Goal: Task Accomplishment & Management: Manage account settings

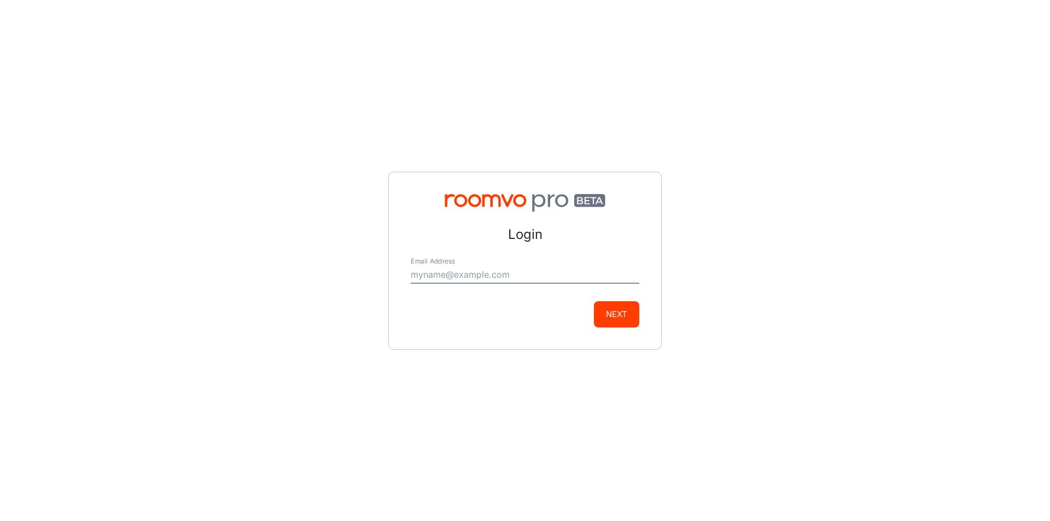
click at [452, 270] on input "Email Address" at bounding box center [525, 275] width 229 height 18
type input "[EMAIL_ADDRESS][DOMAIN_NAME]"
click at [634, 327] on button "Next" at bounding box center [616, 314] width 45 height 26
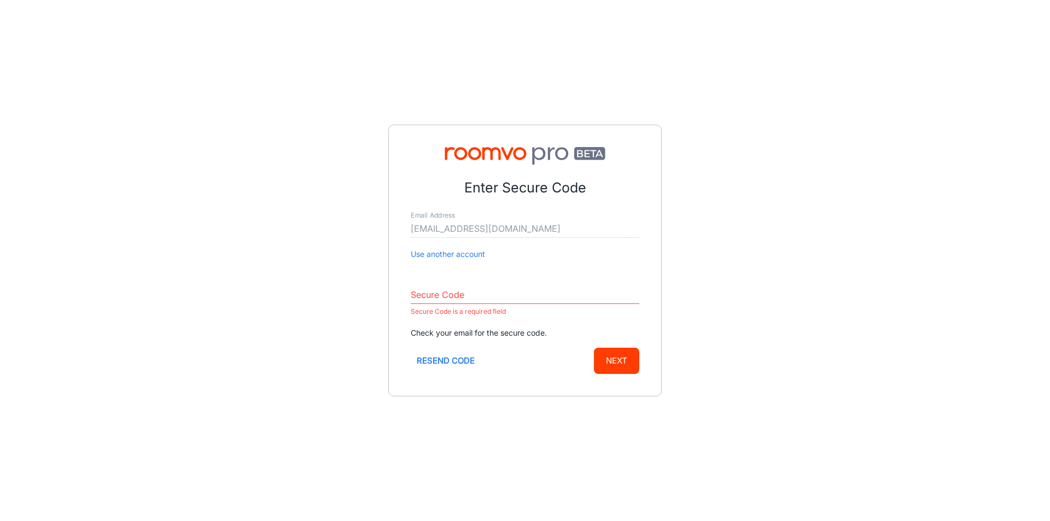
drag, startPoint x: 817, startPoint y: 207, endPoint x: 787, endPoint y: 209, distance: 29.7
click at [817, 207] on div "Enter Secure Code Email Address [EMAIL_ADDRESS][DOMAIN_NAME] Use another accoun…" at bounding box center [525, 260] width 1050 height 521
click at [432, 297] on input "Secure Code" at bounding box center [525, 296] width 229 height 18
paste input "183063"
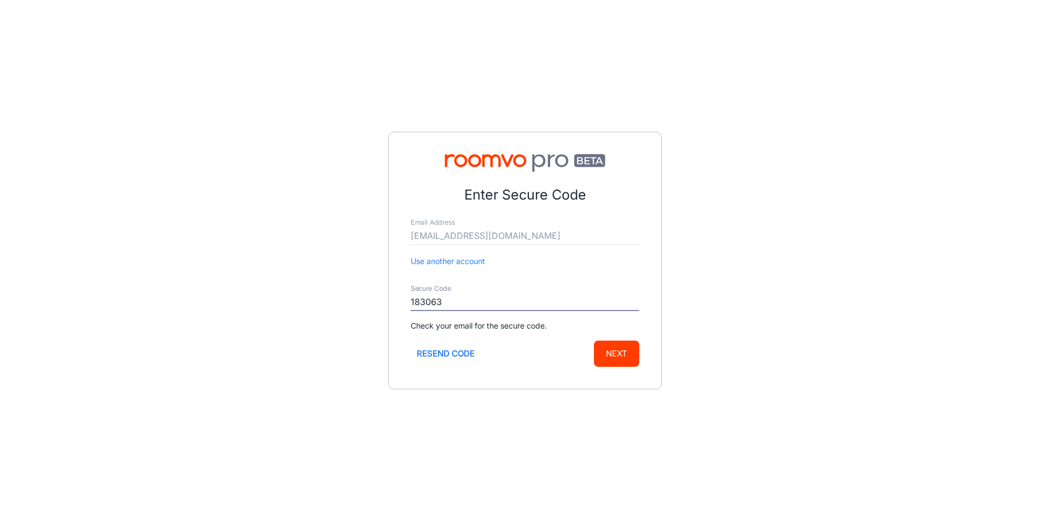
type input "183063"
click at [620, 354] on button "Next" at bounding box center [616, 354] width 45 height 26
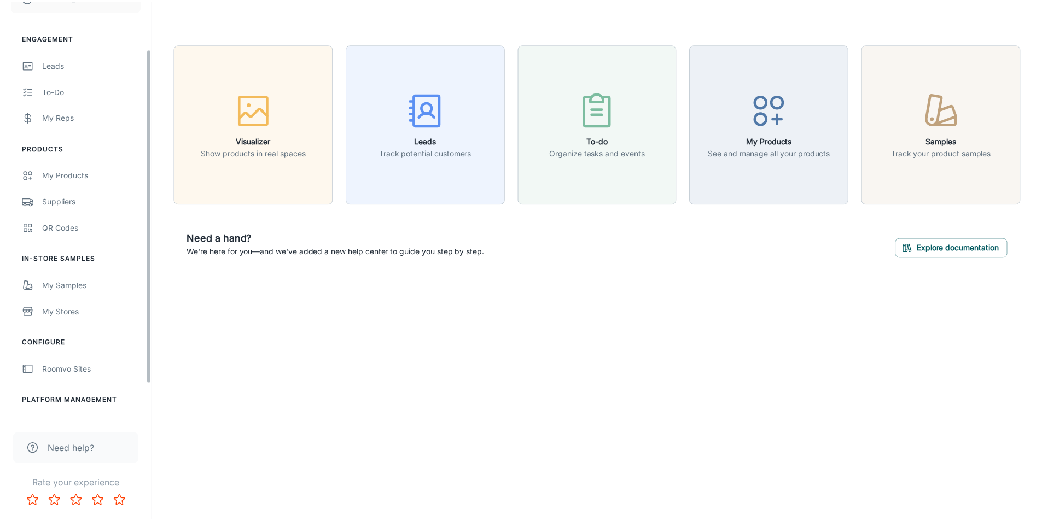
scroll to position [104, 0]
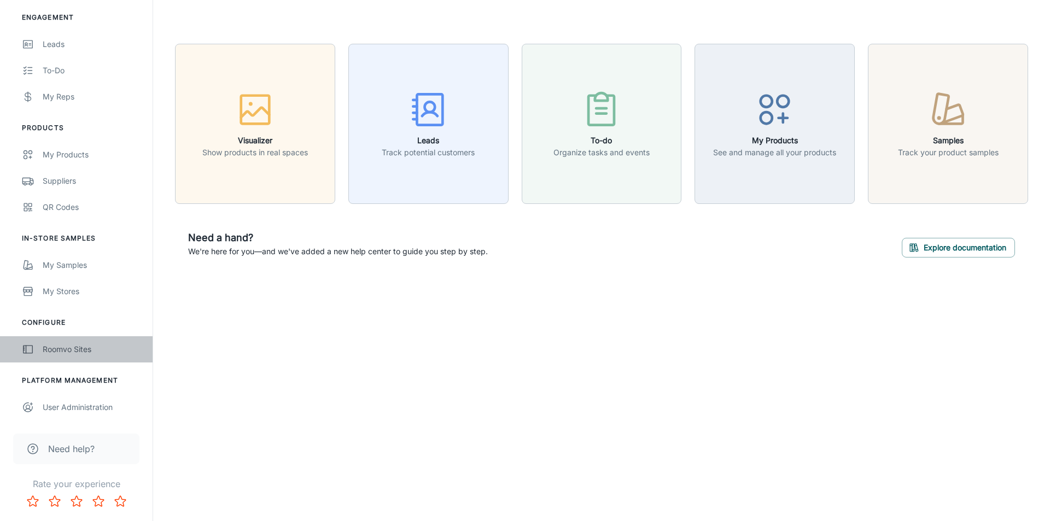
click at [86, 344] on div "Roomvo Sites" at bounding box center [92, 349] width 99 height 12
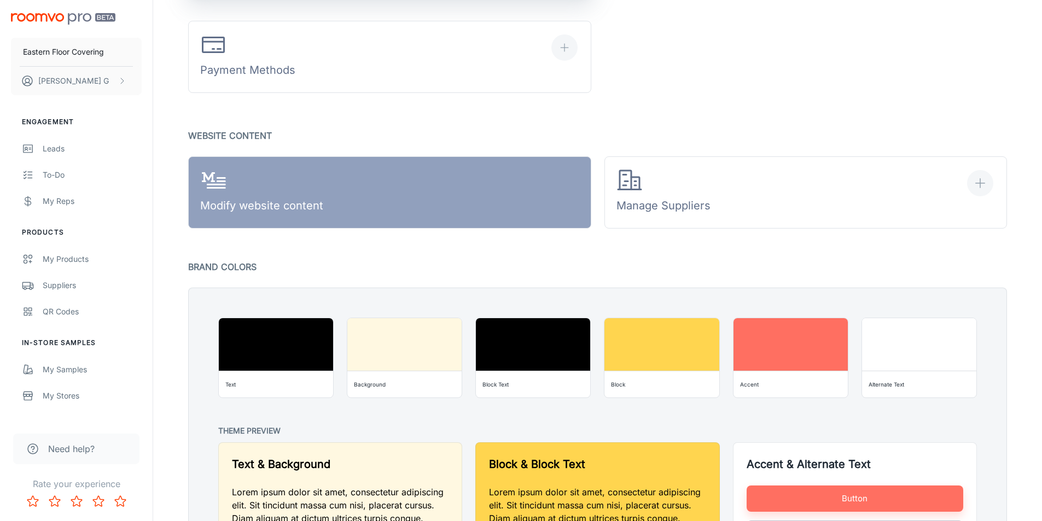
scroll to position [656, 0]
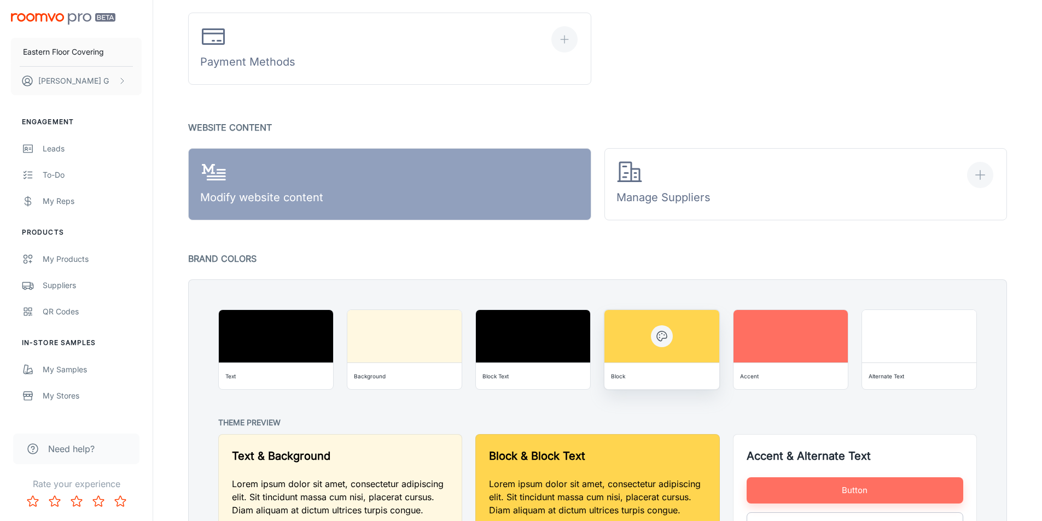
click at [676, 382] on div "Block" at bounding box center [662, 377] width 106 height 18
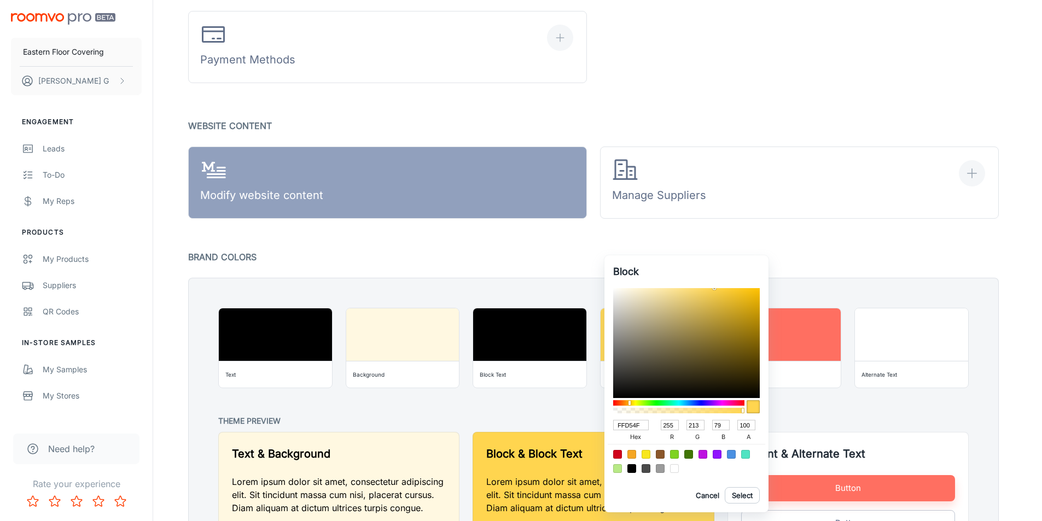
click at [663, 328] on div "Block FFD54F hex 255 r 213 g 79 b 100 a Cancel Select" at bounding box center [686, 383] width 164 height 257
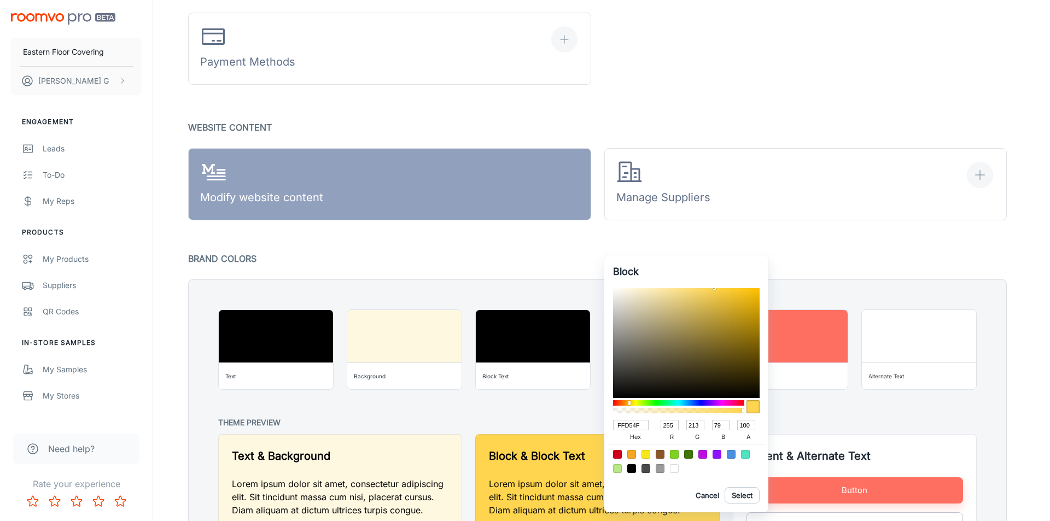
click at [634, 424] on input "FFD54F" at bounding box center [631, 425] width 36 height 10
paste input "183063"
type input "183063"
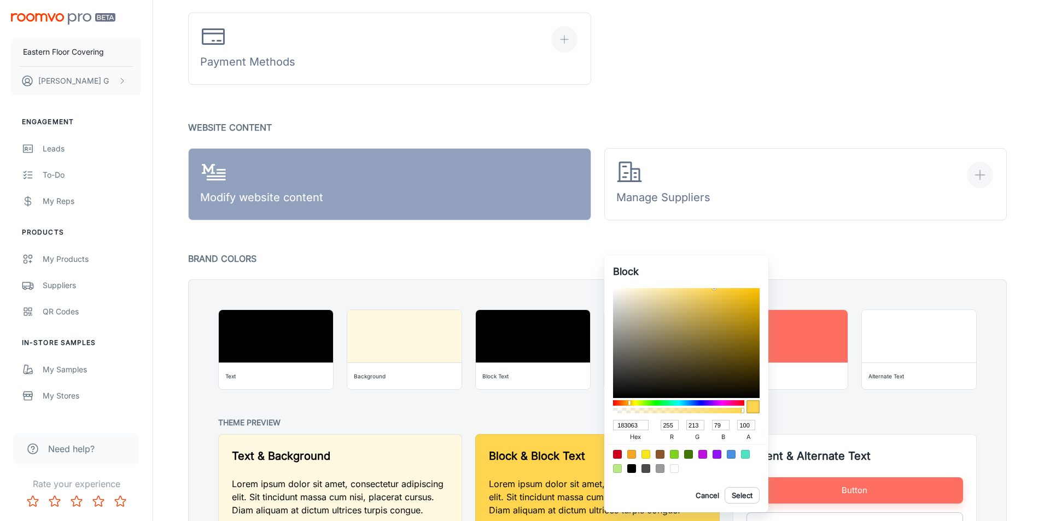
type input "24"
type input "48"
type input "99"
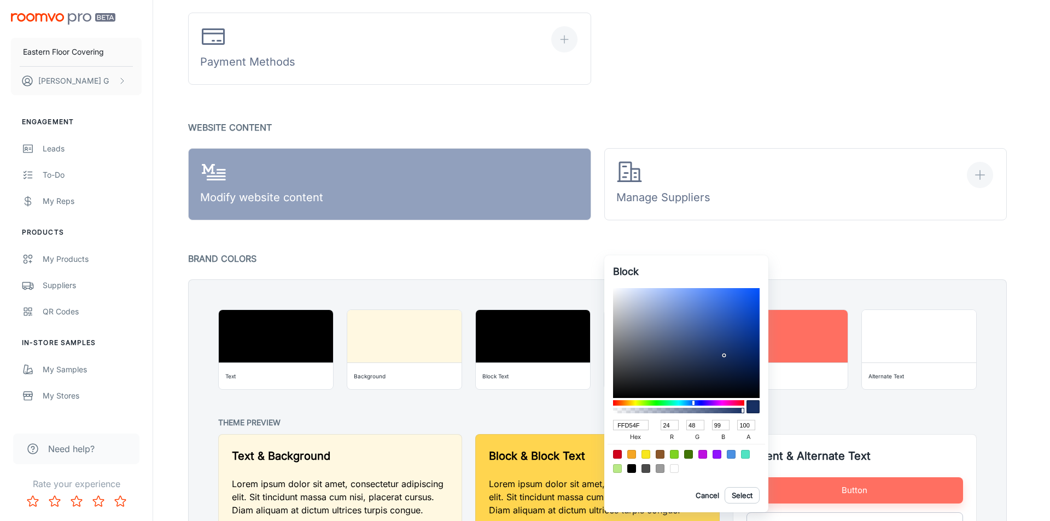
drag, startPoint x: 640, startPoint y: 424, endPoint x: 576, endPoint y: 425, distance: 64.0
click at [576, 425] on div "Block FFD54F hex 24 r 48 g 99 b 100 a Cancel Select" at bounding box center [525, 260] width 1050 height 521
paste input "#f9da91"
type input "#f9da91"
type input "249"
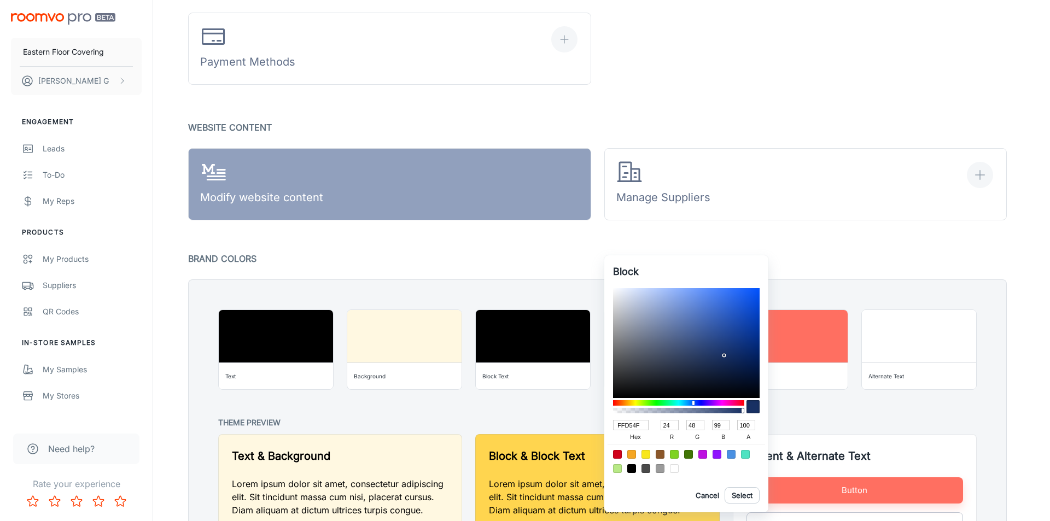
type input "218"
type input "145"
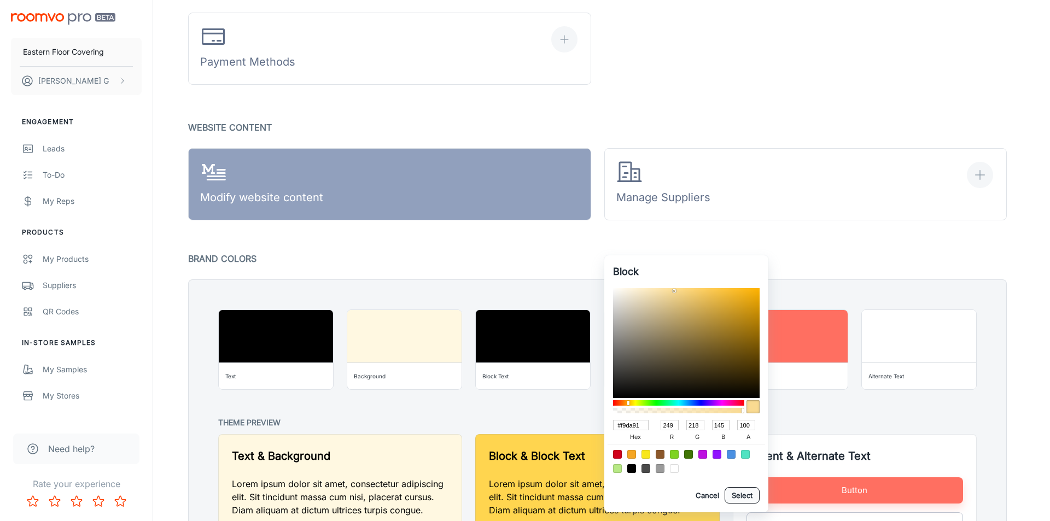
type input "F9DA91"
click at [737, 497] on button "Select" at bounding box center [742, 495] width 35 height 16
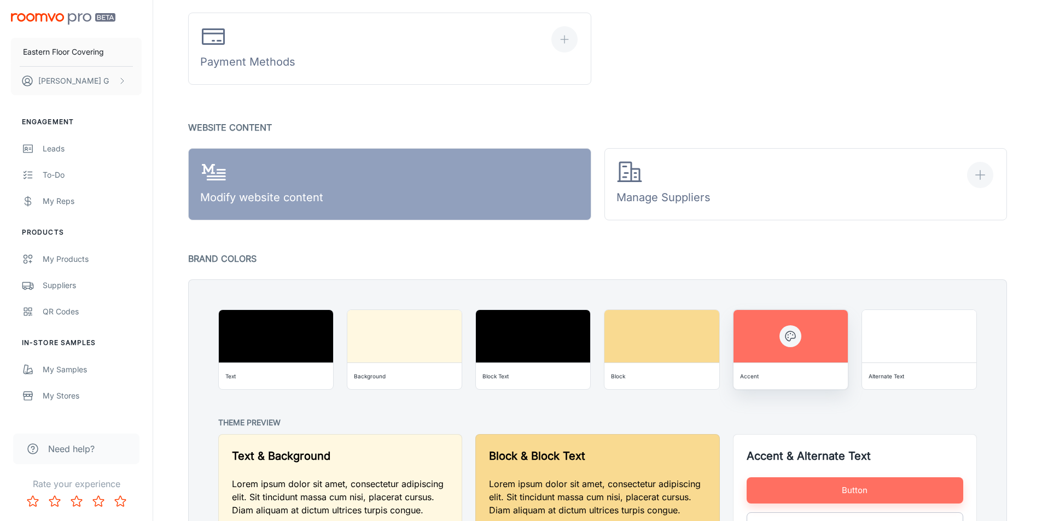
click at [798, 348] on div at bounding box center [790, 336] width 114 height 53
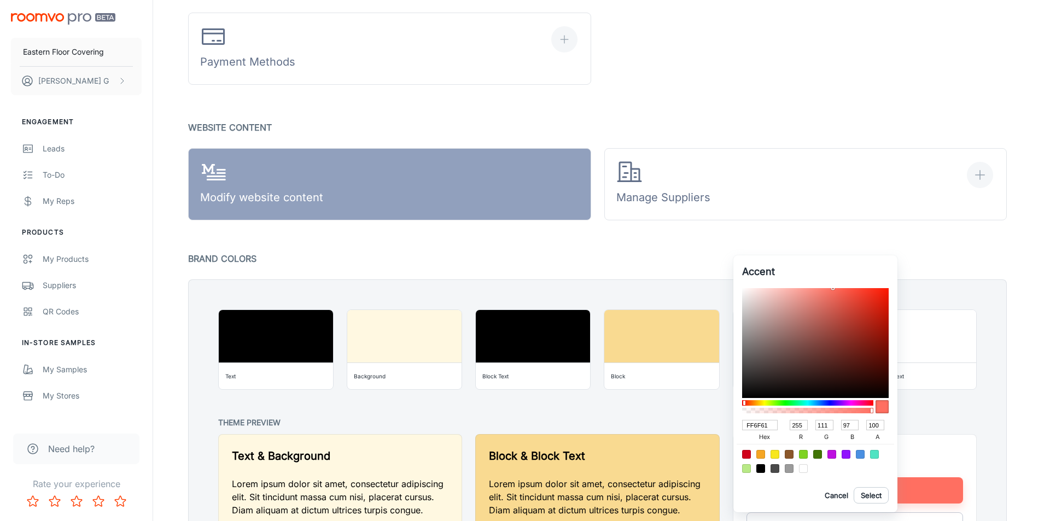
type input "FF7161"
type input "113"
type input "FF7561"
type input "117"
type input "FF7961"
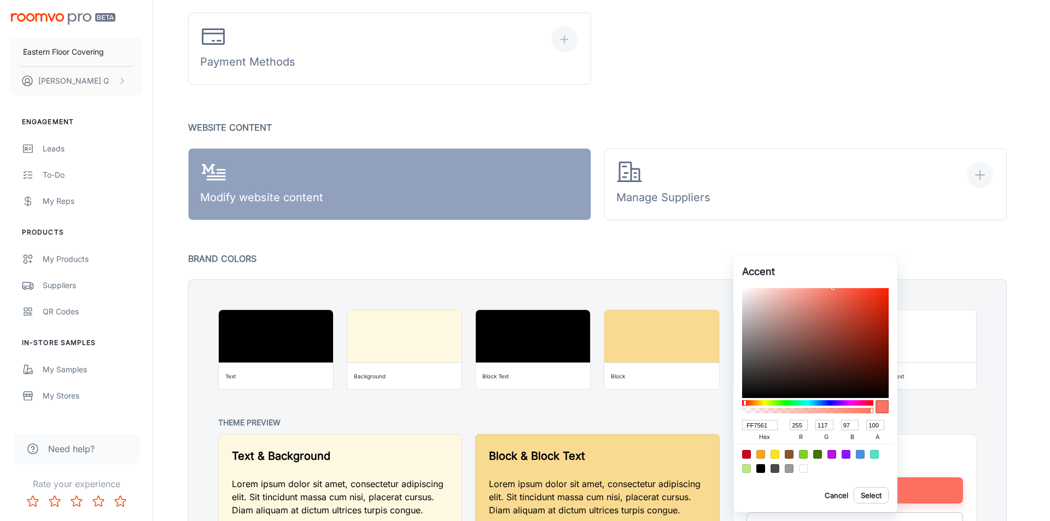
type input "121"
type input "FF7D61"
type input "125"
type input "FF8161"
type input "129"
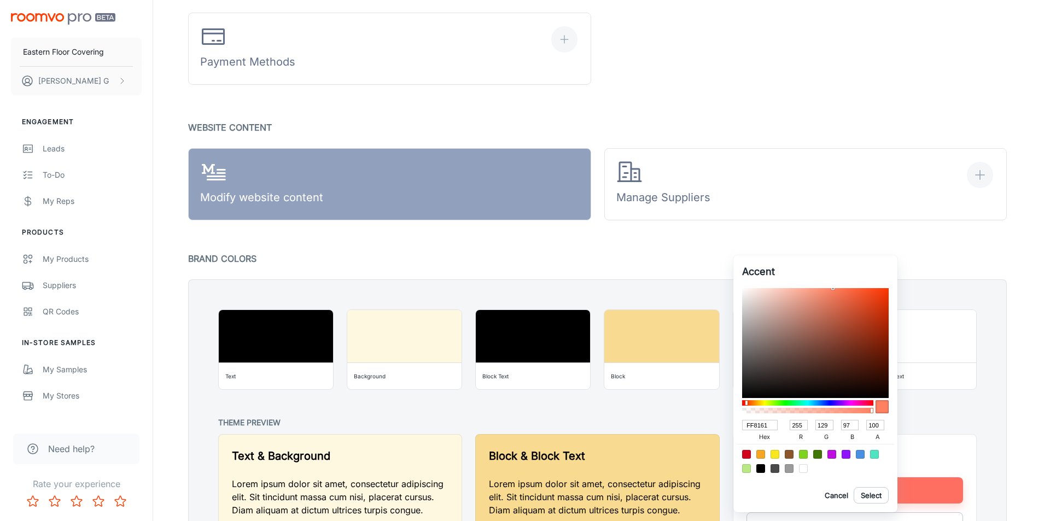
type input "FF8561"
type input "133"
type input "FF8861"
type input "136"
type input "FF8C61"
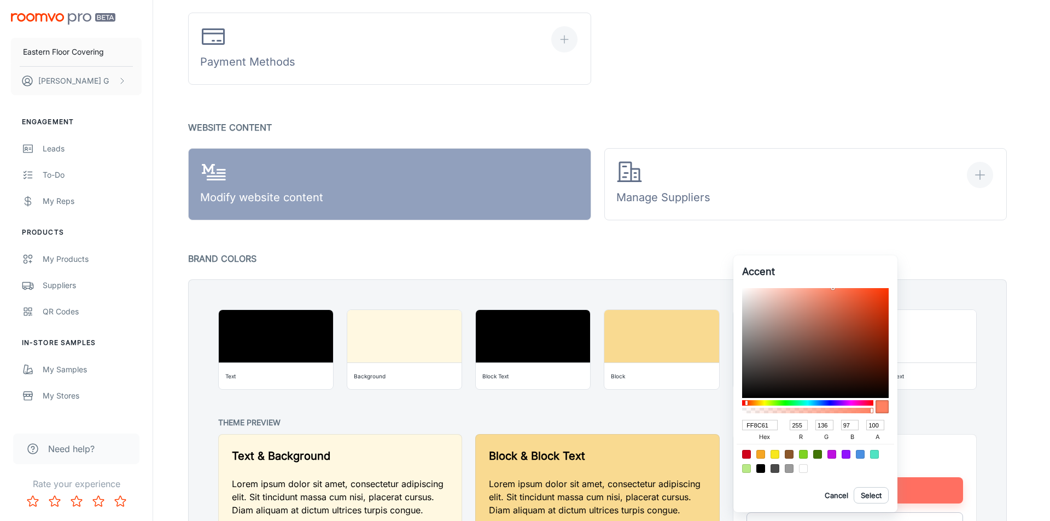
type input "140"
type input "FF9461"
type input "148"
type input "FF9861"
type input "152"
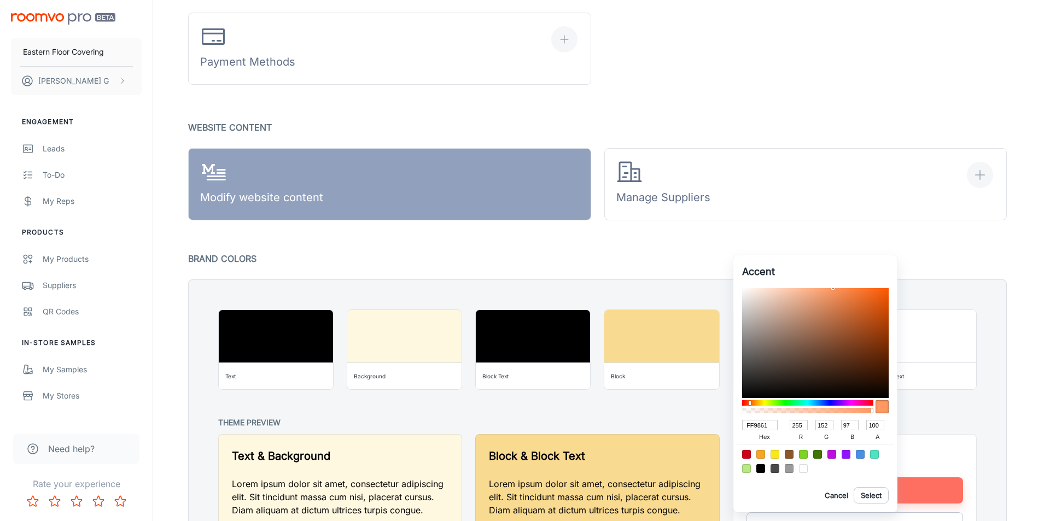
type input "FF9C61"
type input "156"
type input "FFA461"
type input "164"
type input "FFA861"
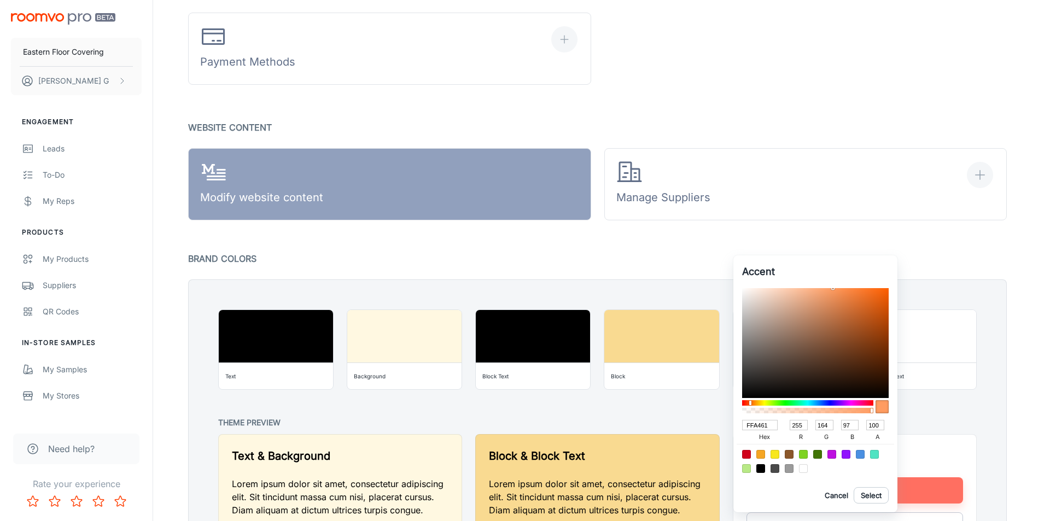
type input "168"
drag, startPoint x: 744, startPoint y: 404, endPoint x: 752, endPoint y: 407, distance: 8.1
click at [752, 407] on div at bounding box center [807, 407] width 131 height 18
click at [868, 499] on button "Select" at bounding box center [871, 495] width 35 height 16
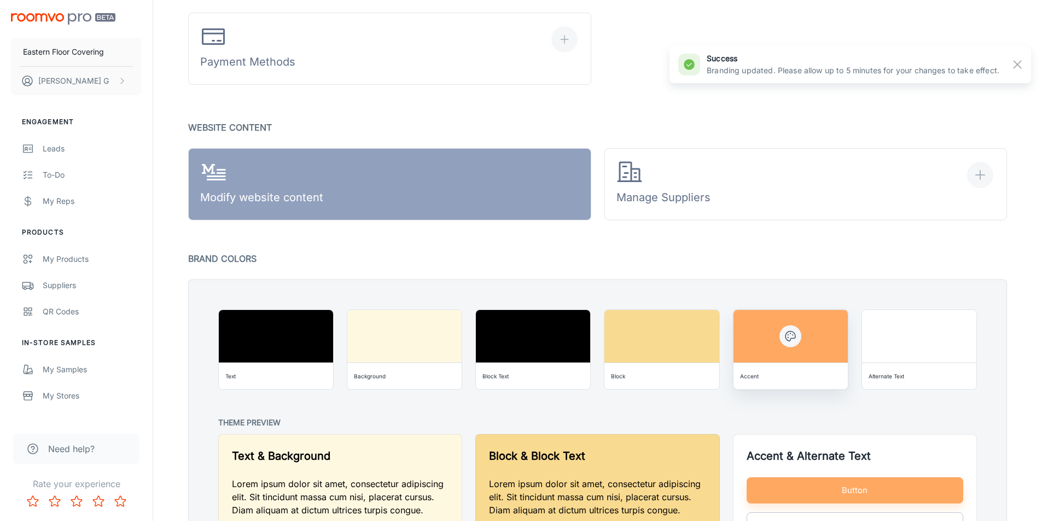
click at [788, 373] on div "Accent" at bounding box center [791, 377] width 106 height 18
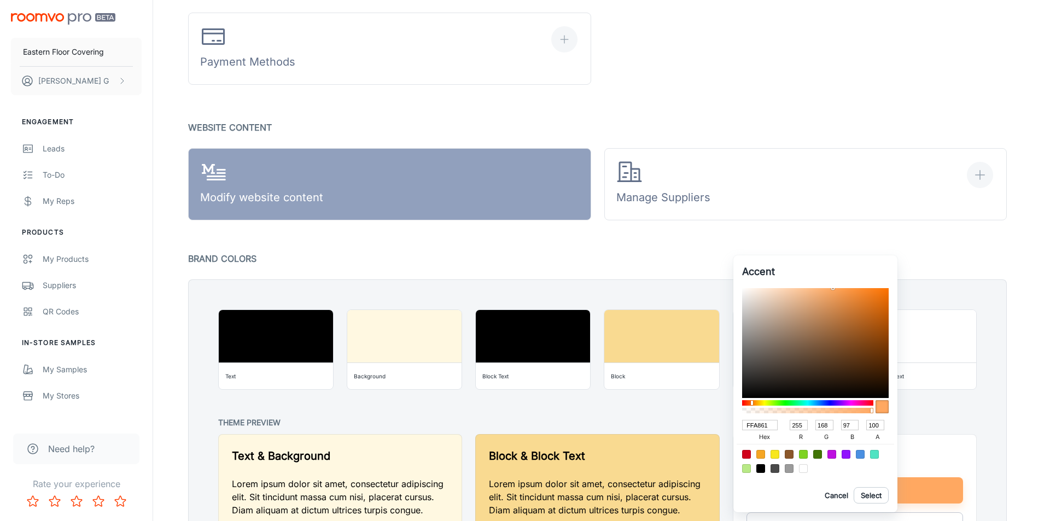
click at [758, 426] on input "FFA861" at bounding box center [760, 425] width 36 height 10
click at [867, 497] on button "Select" at bounding box center [871, 495] width 35 height 16
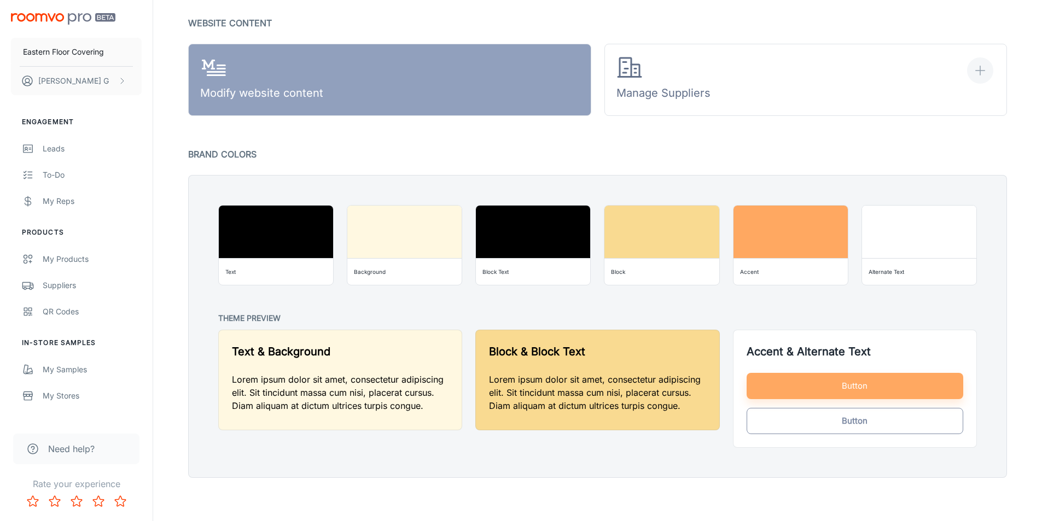
scroll to position [761, 0]
